Goal: Transaction & Acquisition: Download file/media

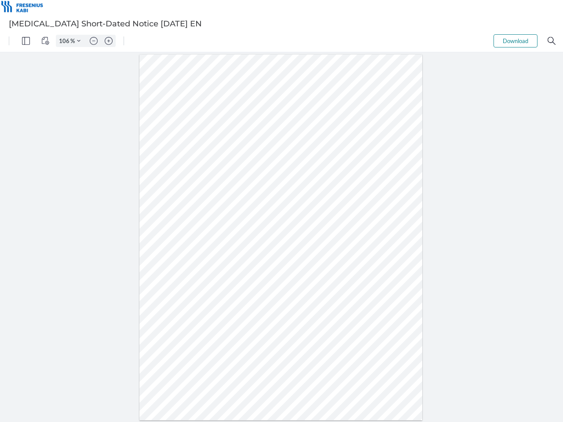
click at [26, 41] on img "Panel" at bounding box center [26, 41] width 8 height 8
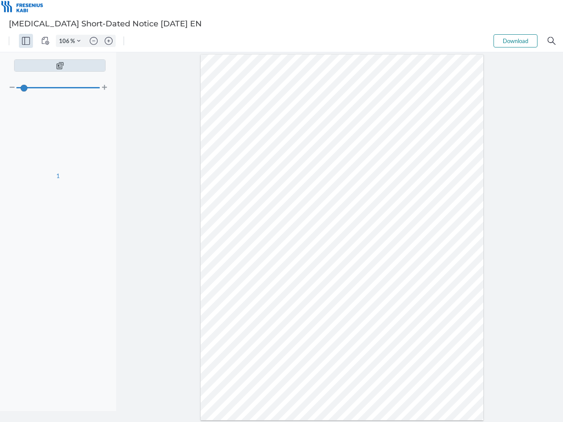
click at [45, 41] on img "View Controls" at bounding box center [45, 41] width 8 height 8
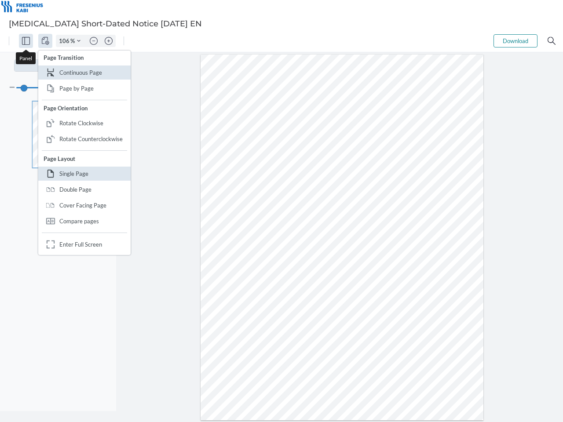
click at [66, 41] on input "106" at bounding box center [63, 41] width 14 height 8
click at [79, 41] on img "Zoom Controls" at bounding box center [79, 41] width 4 height 4
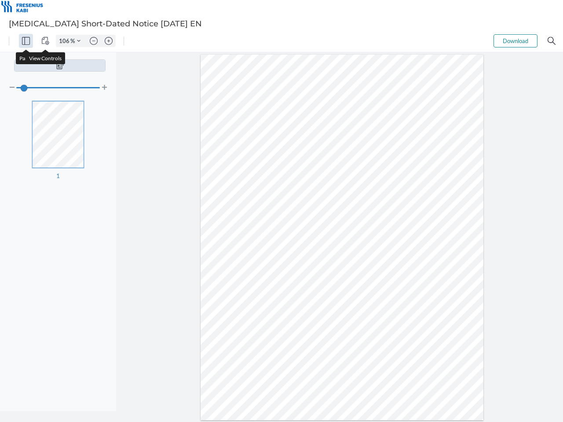
click at [94, 41] on img "Zoom out" at bounding box center [94, 41] width 8 height 8
click at [109, 41] on img "Zoom in" at bounding box center [109, 41] width 8 height 8
type input "106"
click at [515, 41] on button "Download" at bounding box center [515, 40] width 44 height 13
click at [552, 41] on img "Search" at bounding box center [552, 41] width 8 height 8
